Goal: Navigation & Orientation: Find specific page/section

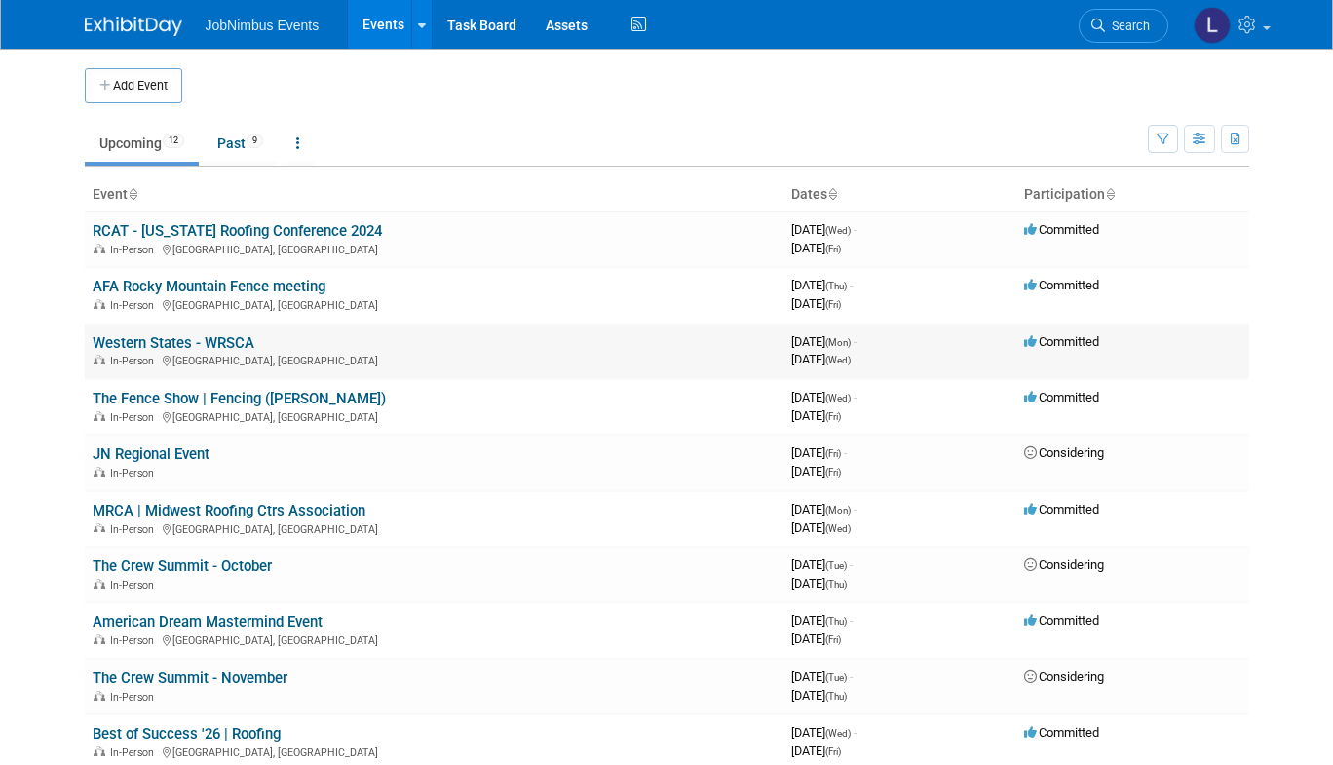
click at [218, 337] on link "Western States - WRSCA" at bounding box center [174, 343] width 162 height 18
click at [257, 400] on link "The Fence Show | Fencing ([PERSON_NAME])" at bounding box center [239, 399] width 293 height 18
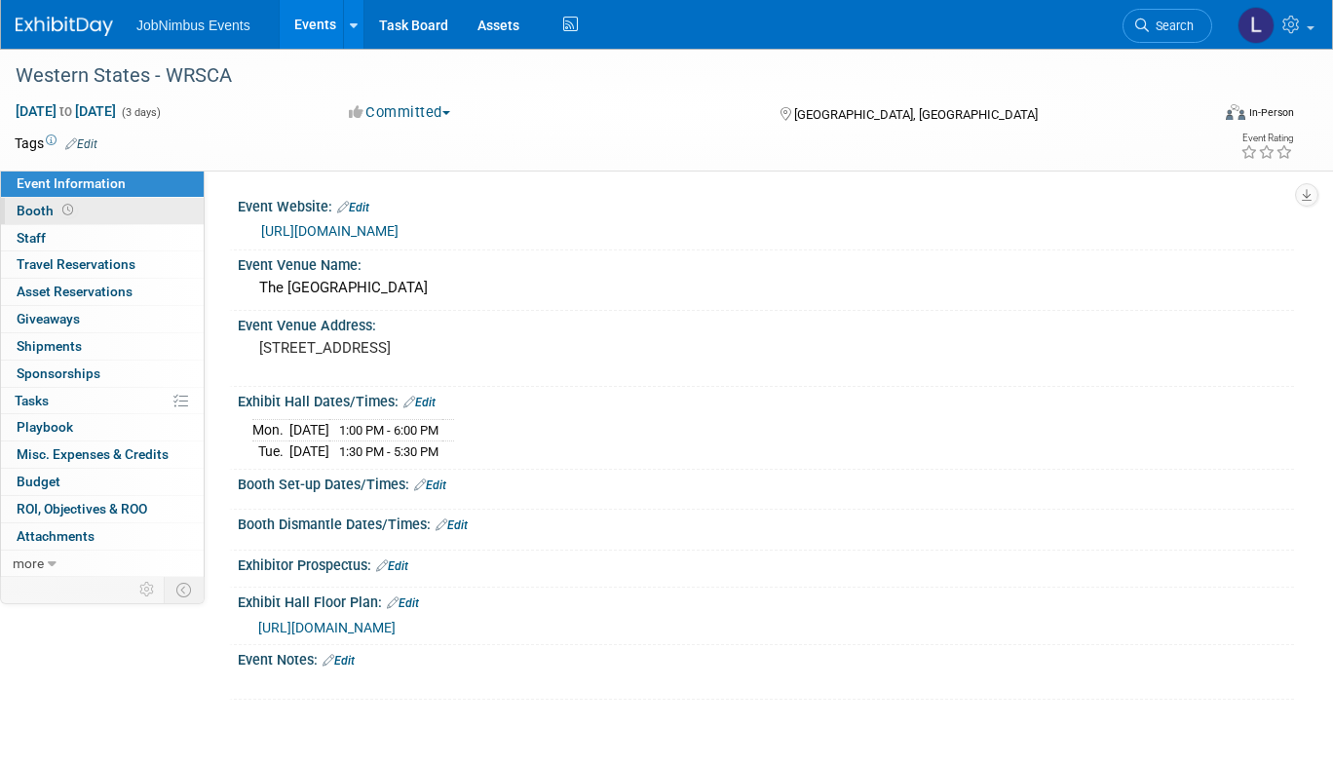
click at [135, 221] on link "Booth" at bounding box center [102, 211] width 203 height 26
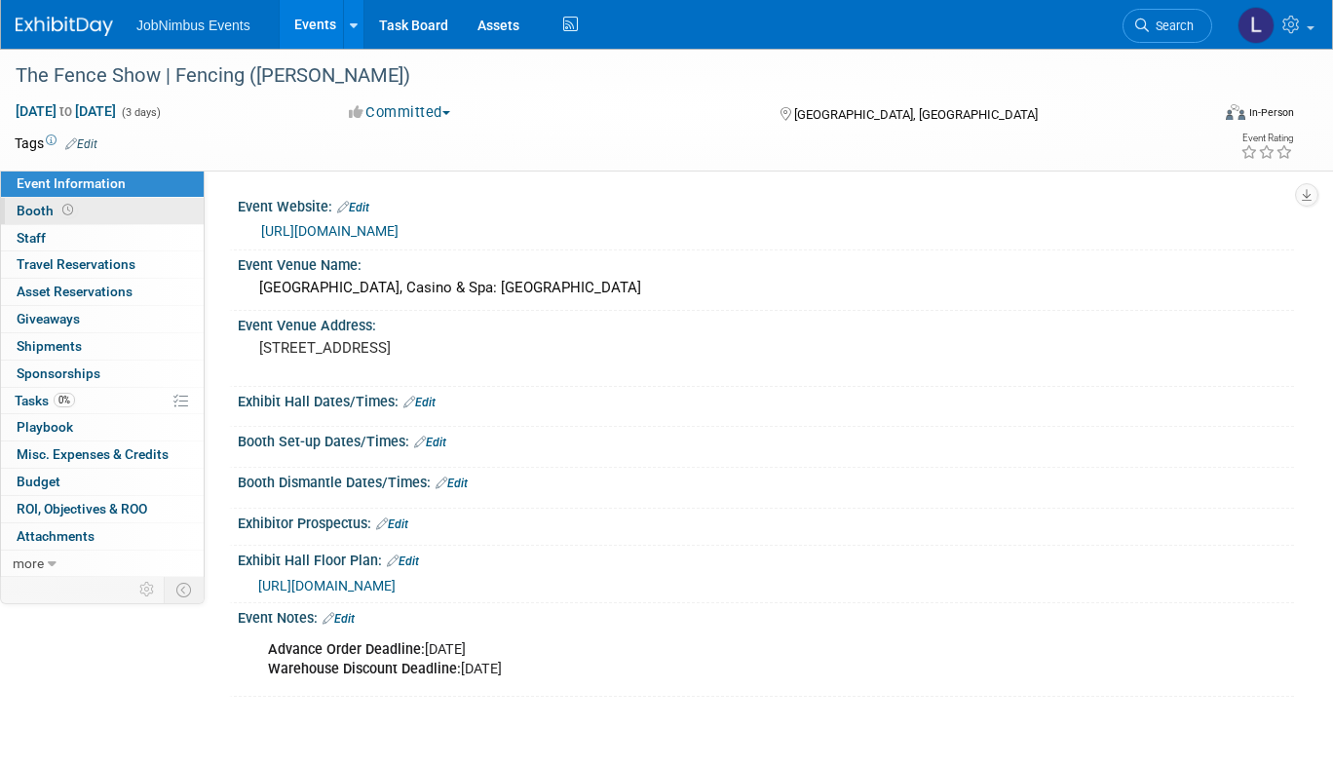
click at [126, 218] on link "Booth" at bounding box center [102, 211] width 203 height 26
